Goal: Task Accomplishment & Management: Manage account settings

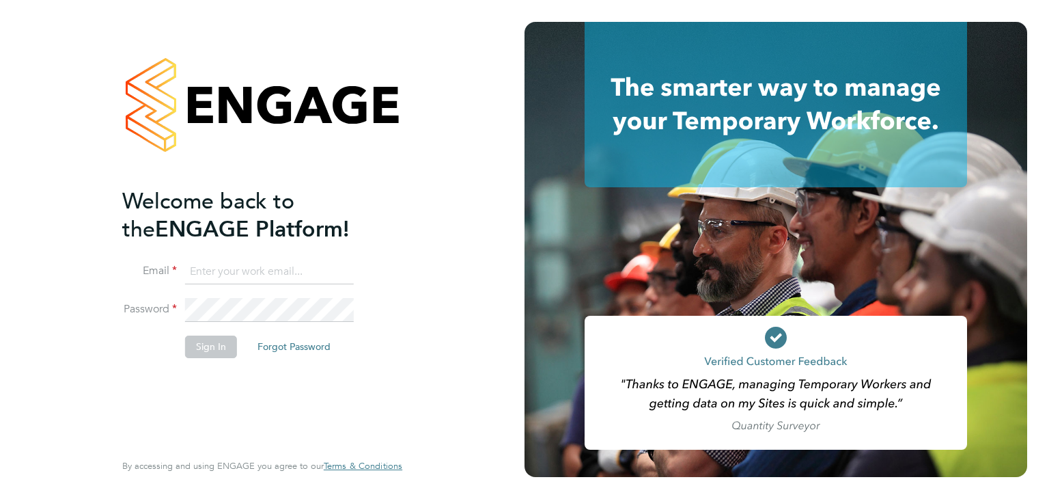
click at [271, 270] on input at bounding box center [269, 272] width 169 height 25
click at [262, 269] on input at bounding box center [269, 272] width 169 height 25
type input "ryan.barnett@wearefootprint.co.uk"
click at [214, 354] on button "Sign In" at bounding box center [211, 346] width 52 height 22
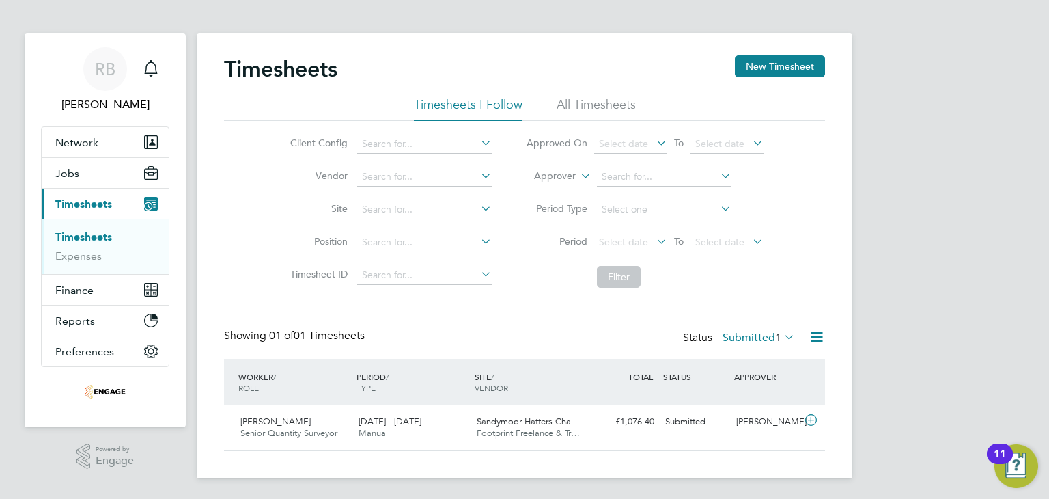
scroll to position [5, 0]
click at [767, 432] on div "Samantha Bolshaw" at bounding box center [766, 421] width 71 height 23
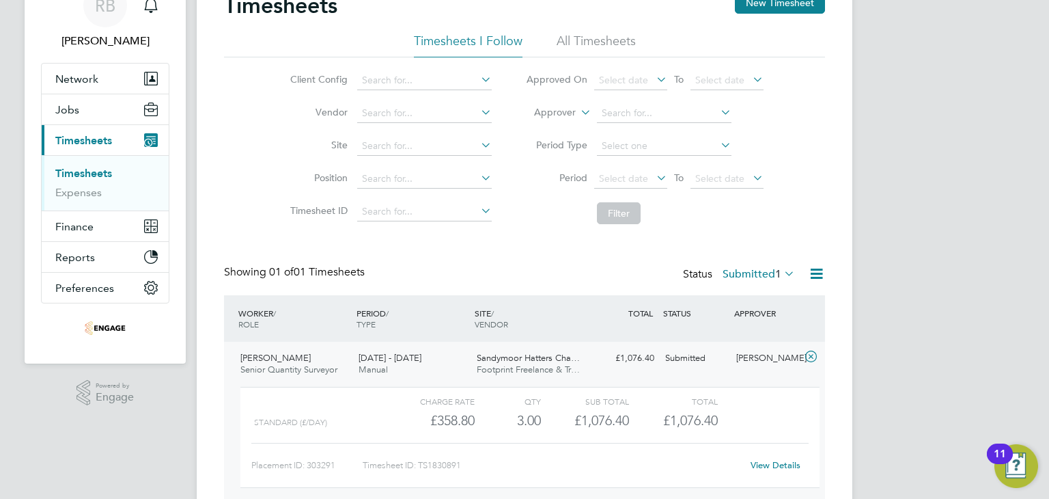
scroll to position [131, 0]
